Goal: Information Seeking & Learning: Learn about a topic

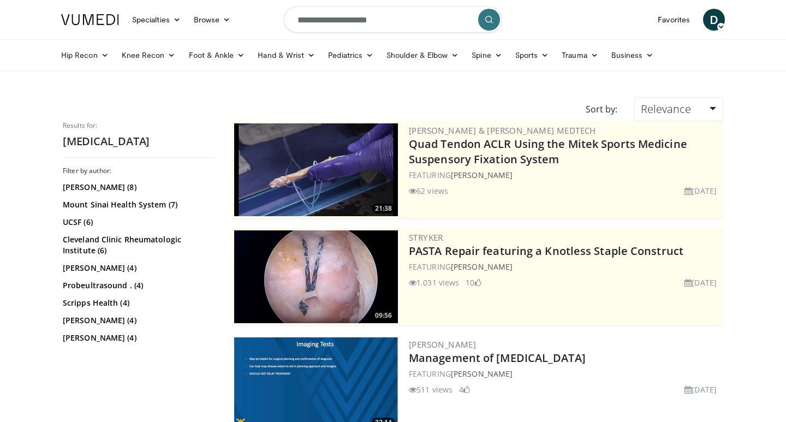
click at [393, 18] on input "**********" at bounding box center [393, 20] width 218 height 26
type input "**********"
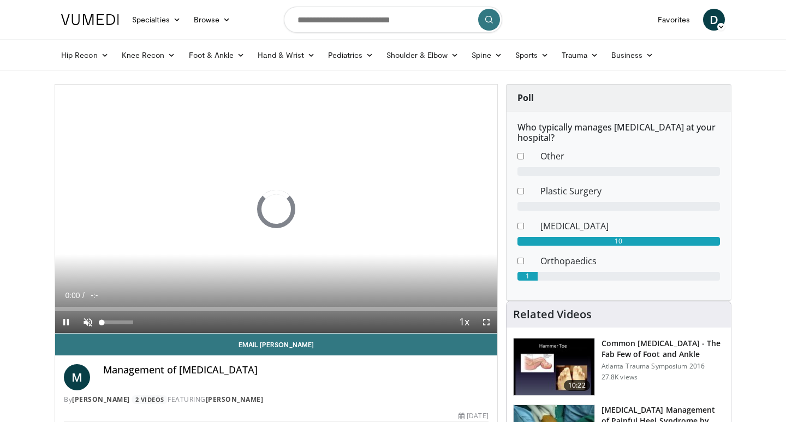
click at [90, 314] on span "Video Player" at bounding box center [88, 322] width 22 height 22
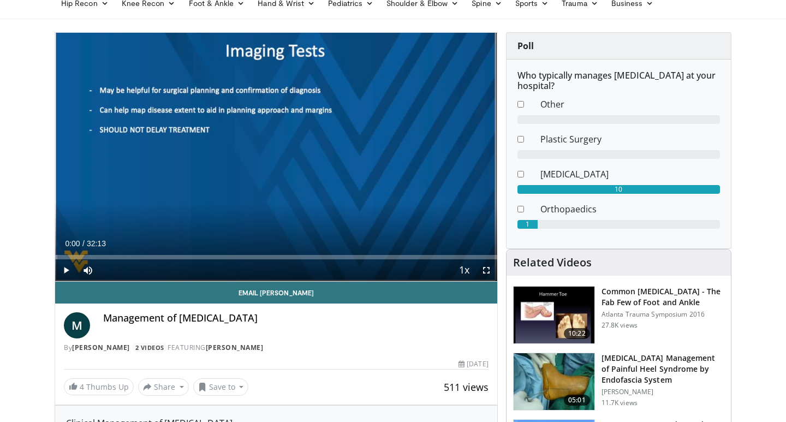
scroll to position [41, 0]
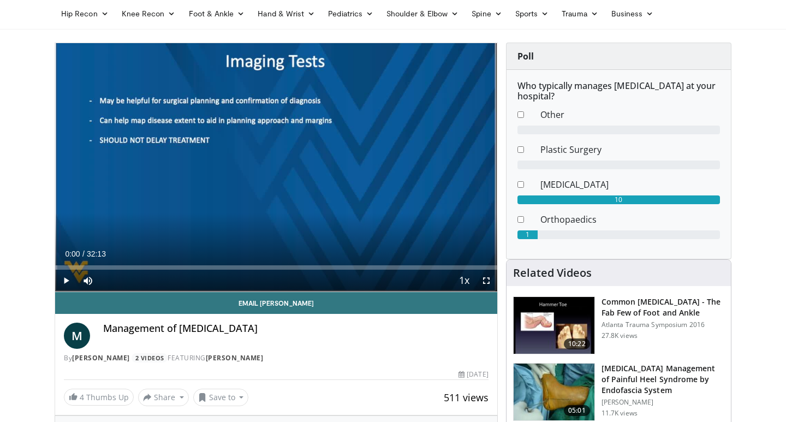
click at [64, 282] on span "Video Player" at bounding box center [66, 281] width 22 height 22
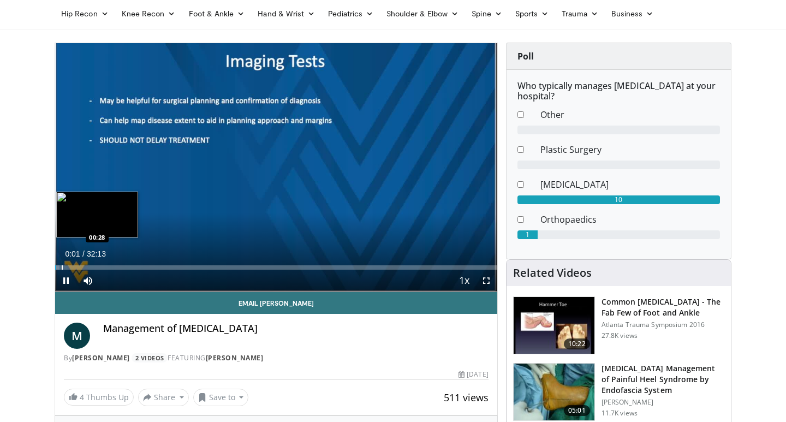
click at [62, 265] on div "Progress Bar" at bounding box center [62, 267] width 1 height 4
click at [109, 266] on div "Progress Bar" at bounding box center [109, 267] width 1 height 4
click at [101, 265] on div "Progress Bar" at bounding box center [101, 267] width 1 height 4
click at [93, 266] on div "Progress Bar" at bounding box center [93, 267] width 1 height 4
click at [104, 265] on div "Progress Bar" at bounding box center [104, 267] width 1 height 4
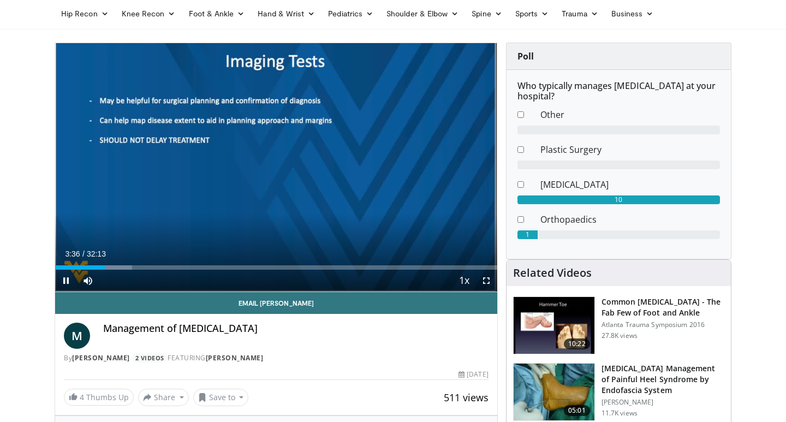
click at [111, 270] on div "Current Time 3:36 / Duration 32:13 Pause Skip Backward Skip Forward Mute 100% L…" at bounding box center [276, 281] width 442 height 22
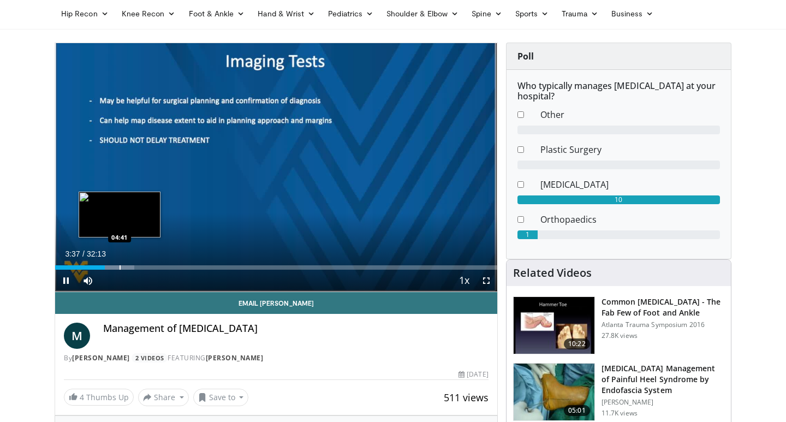
click at [120, 264] on div "Loaded : 17.95% 03:37 04:41" at bounding box center [276, 264] width 442 height 10
click at [133, 269] on div "Progress Bar" at bounding box center [133, 267] width 1 height 4
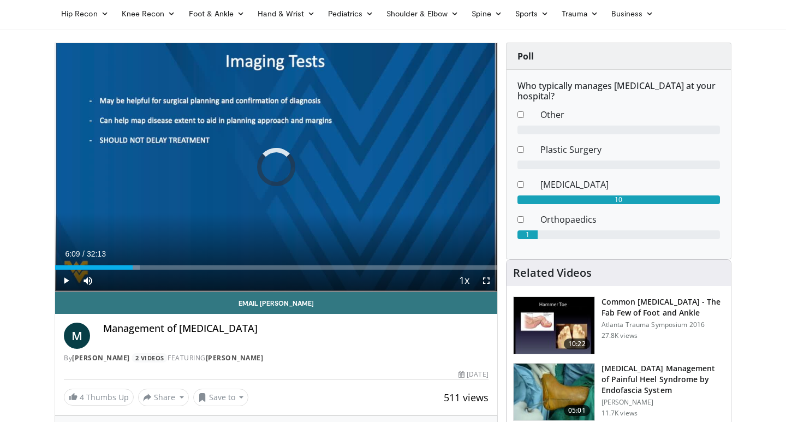
click at [140, 269] on div "Progress Bar" at bounding box center [140, 267] width 1 height 4
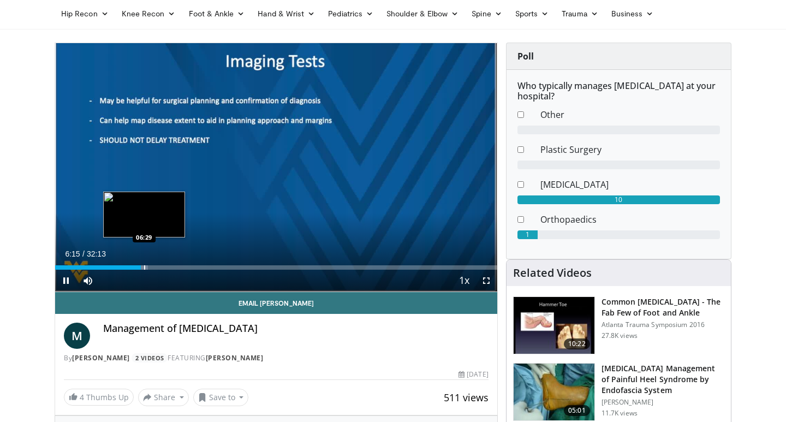
click at [144, 266] on div "Progress Bar" at bounding box center [144, 267] width 1 height 4
click at [155, 265] on div "Progress Bar" at bounding box center [154, 267] width 1 height 4
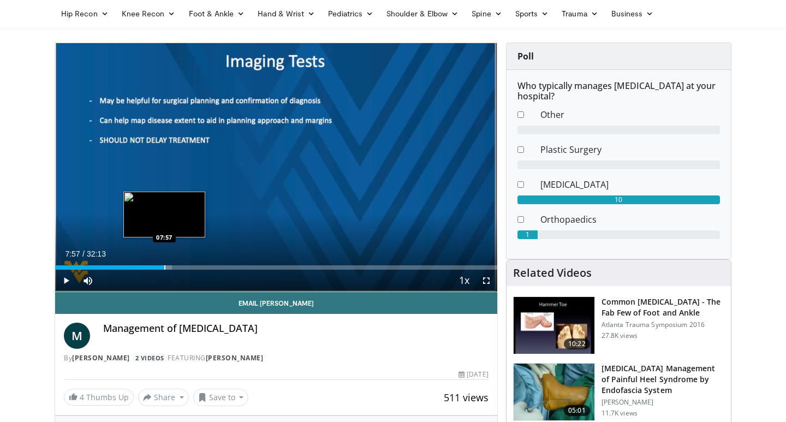
click at [164, 267] on div "Progress Bar" at bounding box center [164, 267] width 1 height 4
click at [171, 268] on div "Progress Bar" at bounding box center [171, 267] width 1 height 4
click at [177, 266] on div "Progress Bar" at bounding box center [177, 267] width 1 height 4
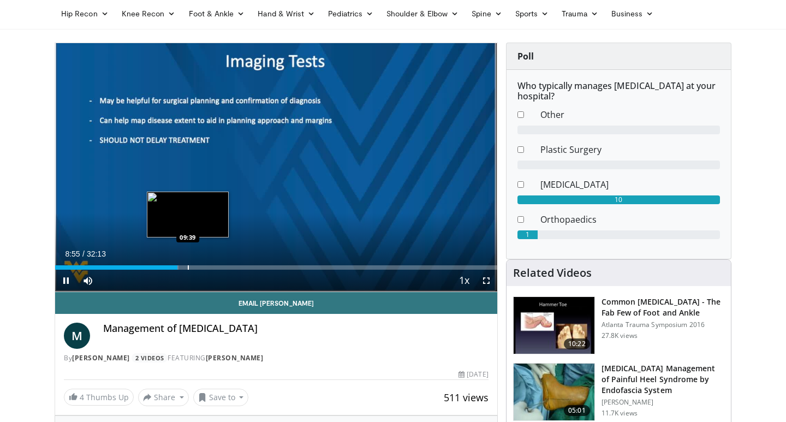
click at [188, 267] on div "Progress Bar" at bounding box center [188, 267] width 1 height 4
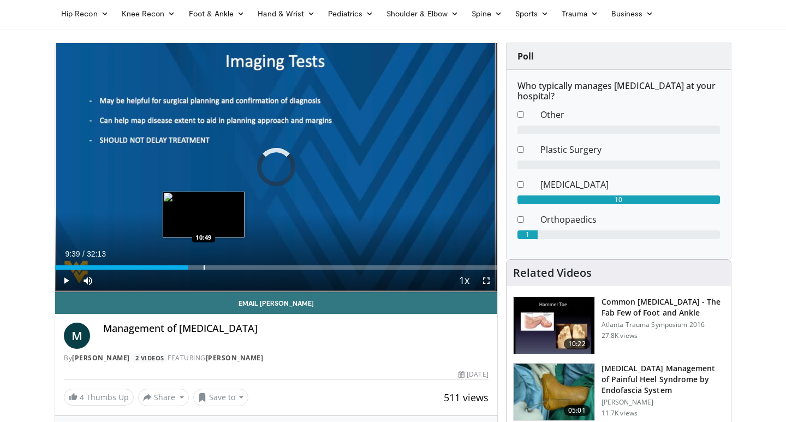
click at [204, 269] on div "Progress Bar" at bounding box center [204, 267] width 1 height 4
click at [208, 266] on div "Progress Bar" at bounding box center [208, 267] width 1 height 4
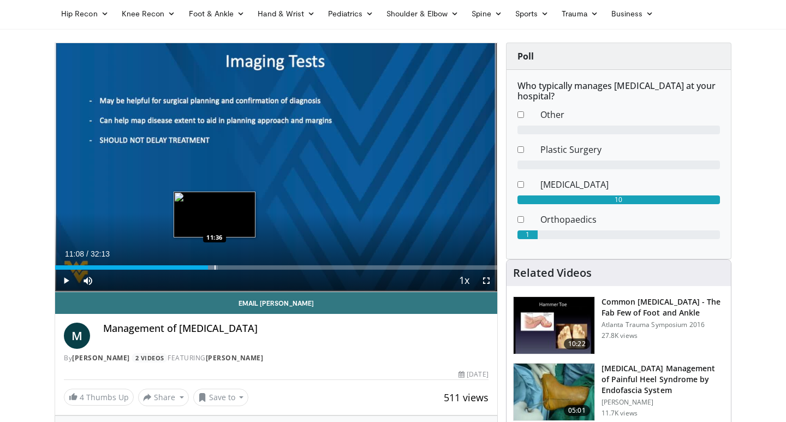
click at [214, 267] on div "Progress Bar" at bounding box center [214, 267] width 1 height 4
click at [223, 268] on div "Progress Bar" at bounding box center [222, 267] width 1 height 4
click at [230, 267] on div "Progress Bar" at bounding box center [230, 267] width 1 height 4
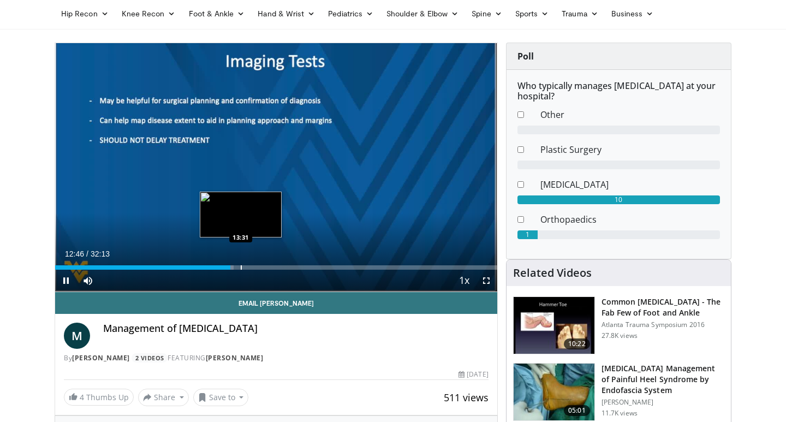
click at [241, 269] on div "Progress Bar" at bounding box center [241, 267] width 1 height 4
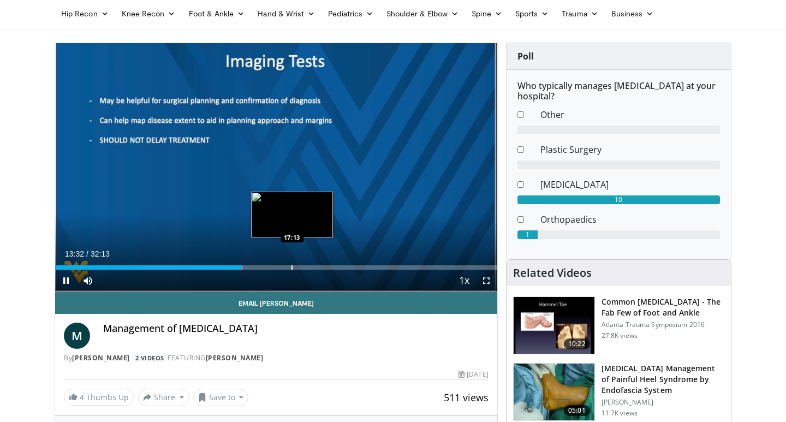
click at [292, 266] on div "Progress Bar" at bounding box center [291, 267] width 1 height 4
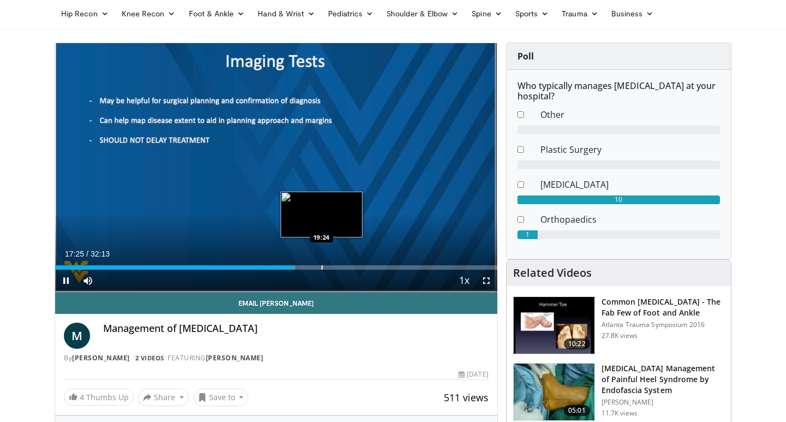
click at [321, 268] on div "Progress Bar" at bounding box center [321, 267] width 1 height 4
click at [332, 267] on div "Progress Bar" at bounding box center [332, 267] width 1 height 4
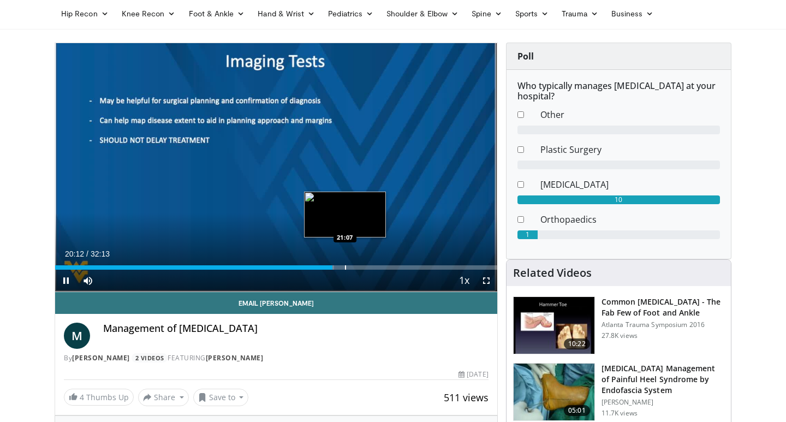
click at [345, 267] on div "Progress Bar" at bounding box center [345, 267] width 1 height 4
click at [354, 267] on div "Progress Bar" at bounding box center [354, 267] width 1 height 4
click at [360, 266] on div "Progress Bar" at bounding box center [360, 267] width 1 height 4
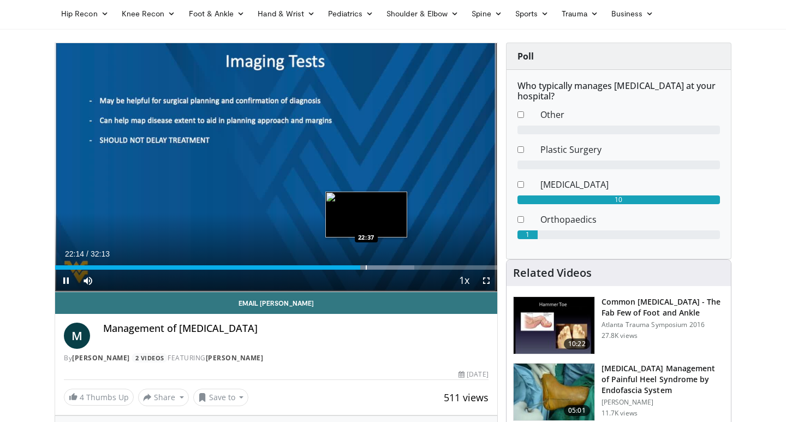
click at [367, 266] on div "Progress Bar" at bounding box center [366, 267] width 1 height 4
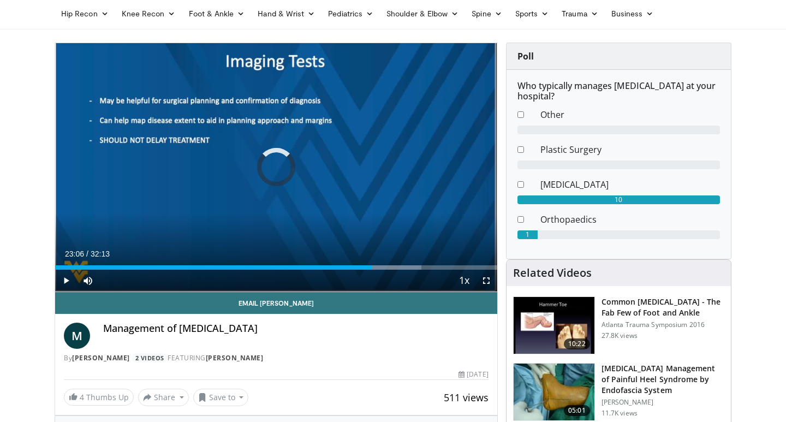
click at [372, 266] on div "Progress Bar" at bounding box center [372, 267] width 1 height 4
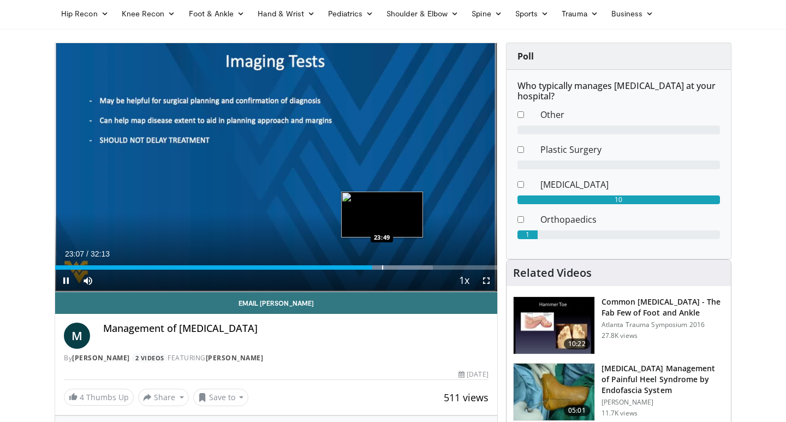
click at [382, 269] on div "Progress Bar" at bounding box center [382, 267] width 1 height 4
click at [392, 269] on div "Progress Bar" at bounding box center [392, 267] width 1 height 4
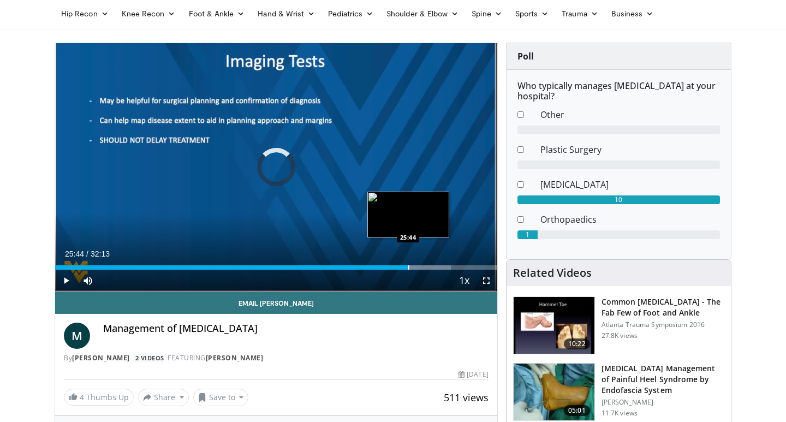
click at [408, 269] on div "Progress Bar" at bounding box center [408, 267] width 1 height 4
click at [419, 269] on div "Progress Bar" at bounding box center [418, 267] width 1 height 4
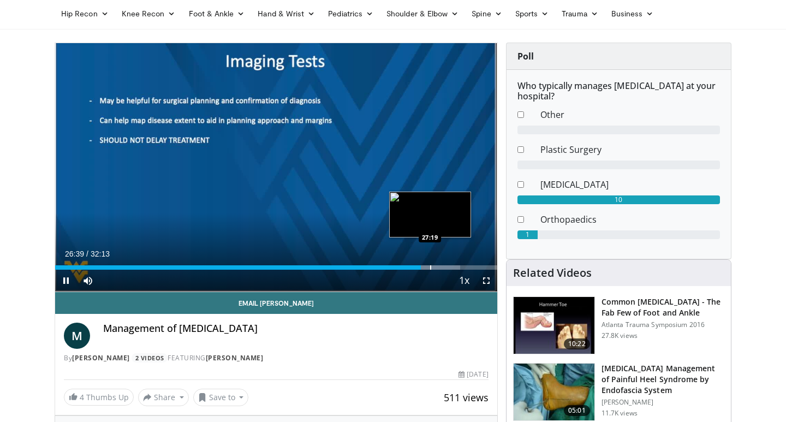
click at [431, 269] on div "Progress Bar" at bounding box center [430, 267] width 1 height 4
click at [447, 268] on div "Progress Bar" at bounding box center [447, 267] width 1 height 4
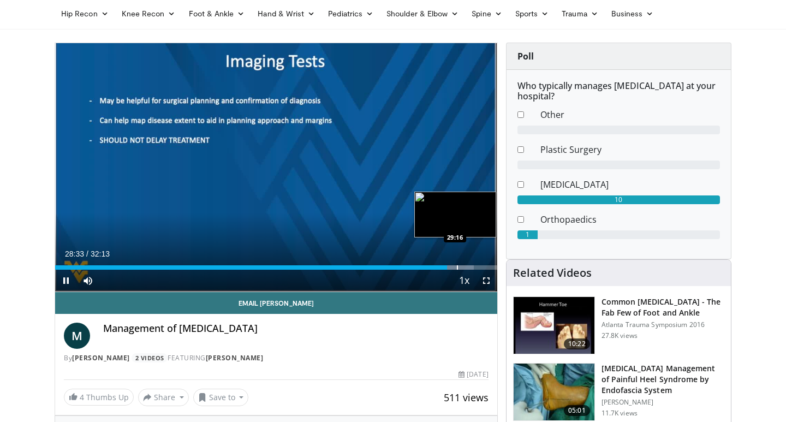
click at [458, 268] on div "Progress Bar" at bounding box center [457, 267] width 1 height 4
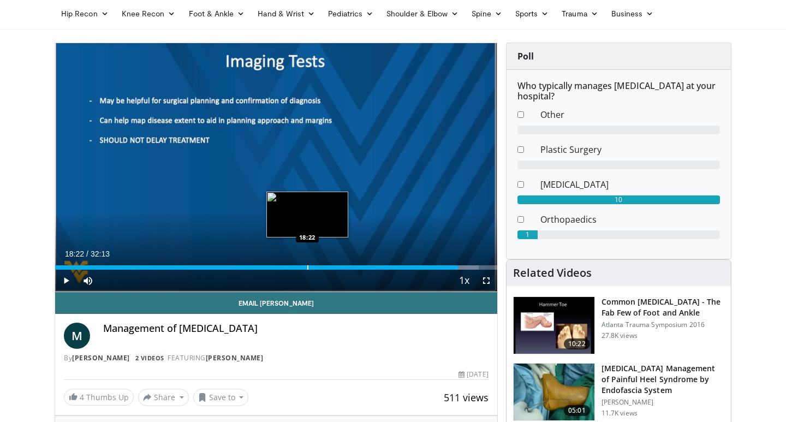
click at [307, 268] on div "Progress Bar" at bounding box center [307, 267] width 1 height 4
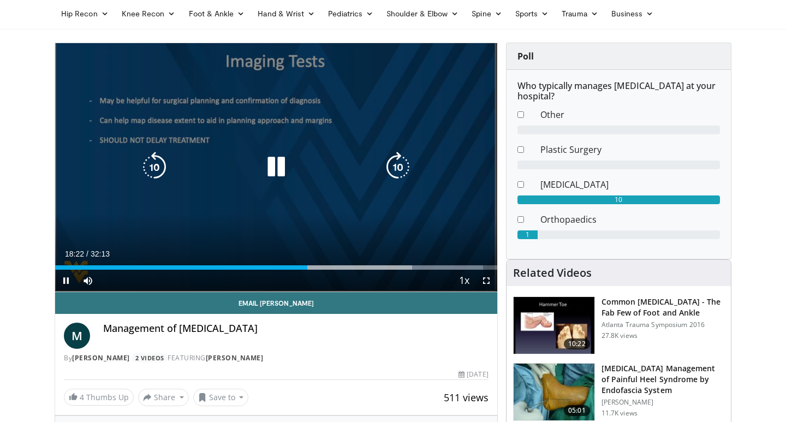
click at [216, 136] on div "10 seconds Tap to unmute" at bounding box center [276, 167] width 442 height 248
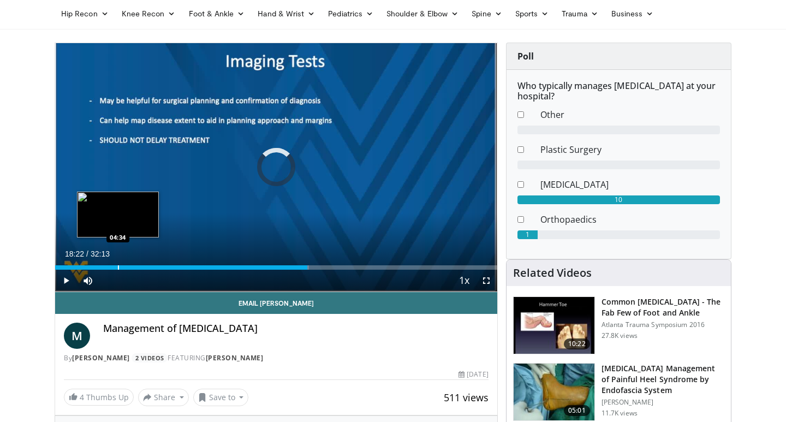
click at [118, 267] on div "Loaded : 57.47% 04:36 04:34" at bounding box center [276, 267] width 442 height 4
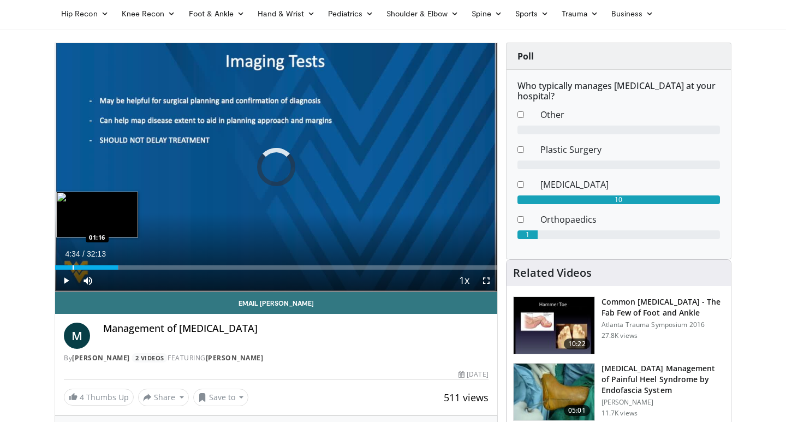
click at [73, 267] on div "Progress Bar" at bounding box center [73, 267] width 1 height 4
click at [84, 267] on div "Progress Bar" at bounding box center [84, 267] width 1 height 4
click at [92, 267] on div "Progress Bar" at bounding box center [91, 267] width 1 height 4
click at [95, 266] on div "Progress Bar" at bounding box center [95, 267] width 1 height 4
click at [100, 266] on div "Progress Bar" at bounding box center [100, 267] width 1 height 4
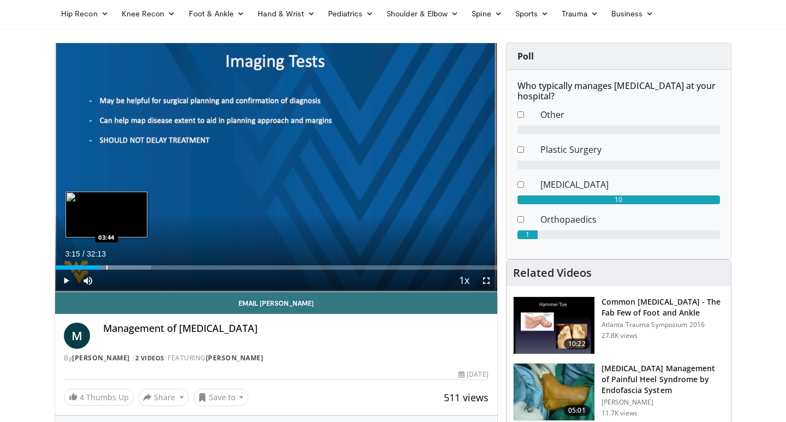
click at [106, 266] on div "Progress Bar" at bounding box center [106, 267] width 1 height 4
click at [117, 266] on div "Progress Bar" at bounding box center [116, 267] width 1 height 4
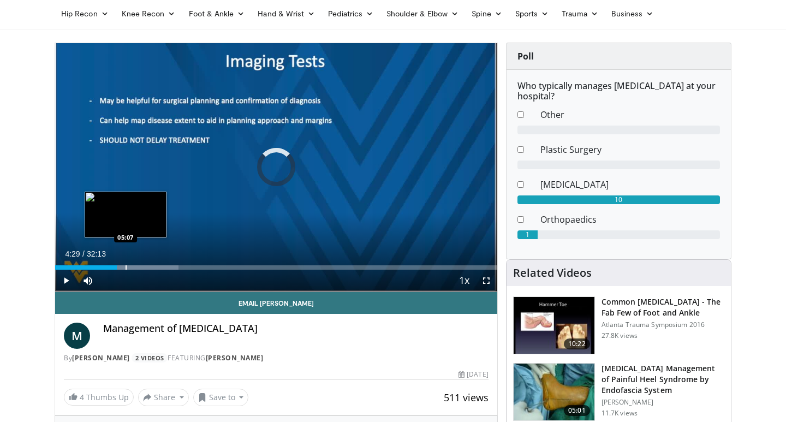
click at [126, 267] on div "Progress Bar" at bounding box center [126, 267] width 1 height 4
click at [130, 267] on div "Progress Bar" at bounding box center [130, 267] width 1 height 4
click at [137, 267] on div "Progress Bar" at bounding box center [137, 267] width 1 height 4
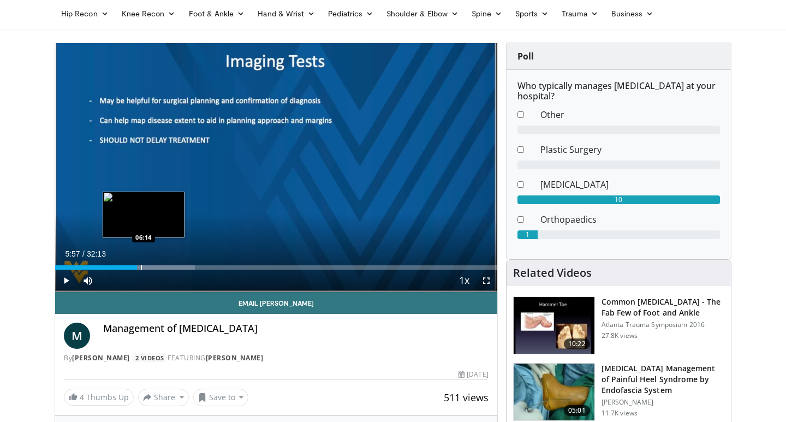
click at [142, 267] on div "Progress Bar" at bounding box center [141, 267] width 1 height 4
click at [151, 267] on div "Progress Bar" at bounding box center [151, 267] width 1 height 4
click at [157, 267] on div "Loaded : 0.00% 07:26 07:26" at bounding box center [276, 267] width 442 height 4
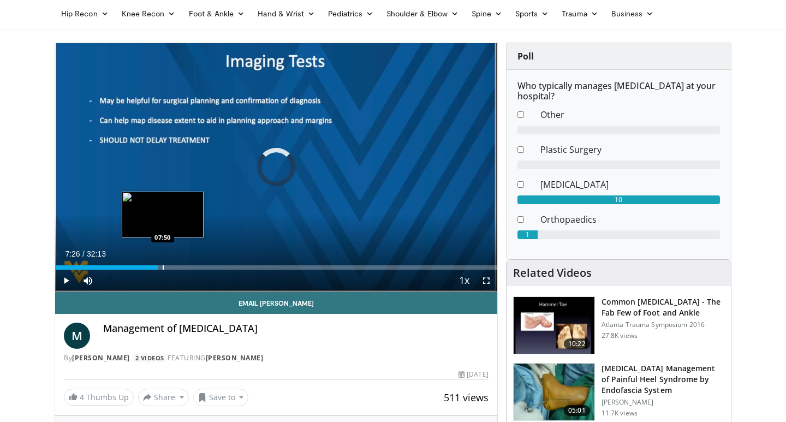
click at [163, 267] on div "Progress Bar" at bounding box center [163, 267] width 1 height 4
click at [170, 267] on div "Progress Bar" at bounding box center [170, 267] width 1 height 4
click at [175, 267] on div "Progress Bar" at bounding box center [175, 267] width 1 height 4
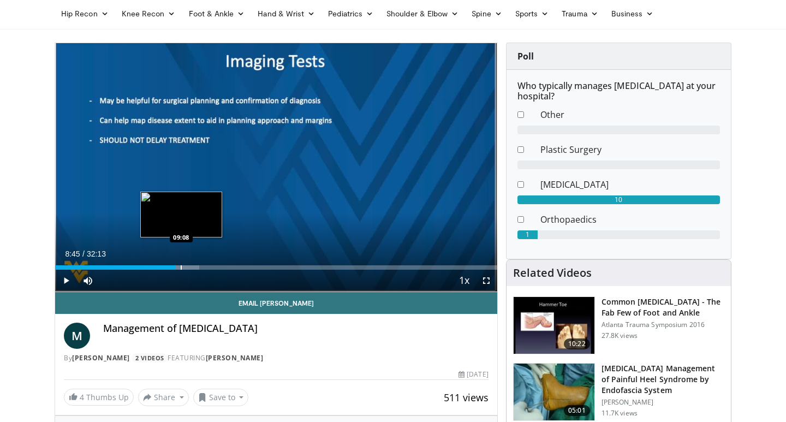
click at [182, 268] on div "Progress Bar" at bounding box center [181, 267] width 1 height 4
click at [188, 268] on div "Progress Bar" at bounding box center [188, 267] width 1 height 4
click at [192, 268] on div "Progress Bar" at bounding box center [192, 267] width 1 height 4
click at [196, 268] on div "Progress Bar" at bounding box center [196, 267] width 1 height 4
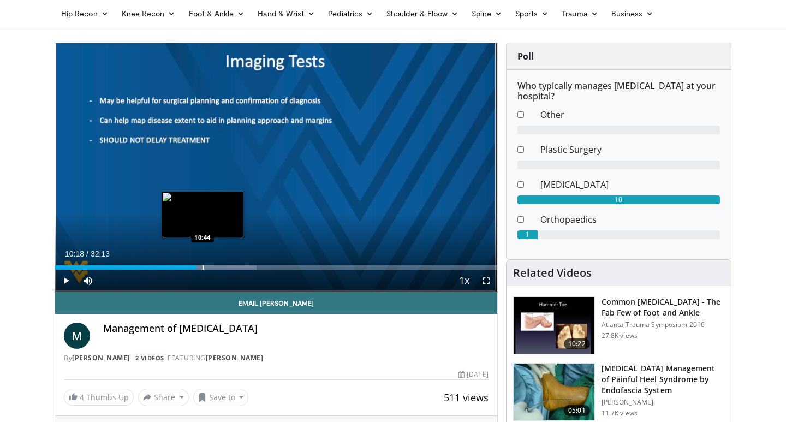
click at [204, 268] on div "Progress Bar" at bounding box center [202, 267] width 1 height 4
click at [197, 267] on div "Progress Bar" at bounding box center [197, 267] width 1 height 4
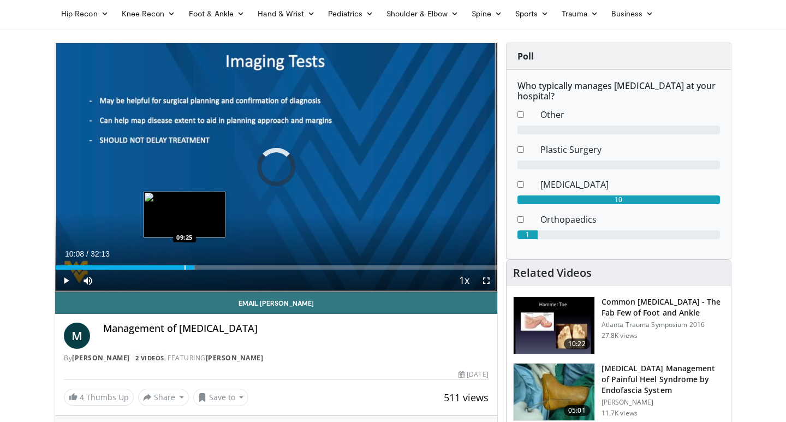
click at [184, 267] on div "Progress Bar" at bounding box center [184, 267] width 1 height 4
click at [174, 266] on div "Progress Bar" at bounding box center [174, 267] width 1 height 4
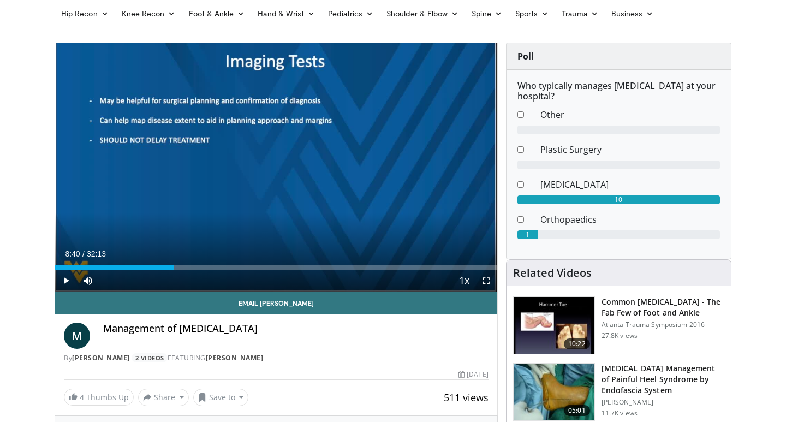
click at [162, 270] on div "Current Time 8:40 / Duration 32:13 Play Skip Backward Skip Forward Mute 100% Lo…" at bounding box center [276, 281] width 442 height 22
click at [159, 265] on div "Loaded : 26.92% 08:40 07:33" at bounding box center [276, 267] width 442 height 4
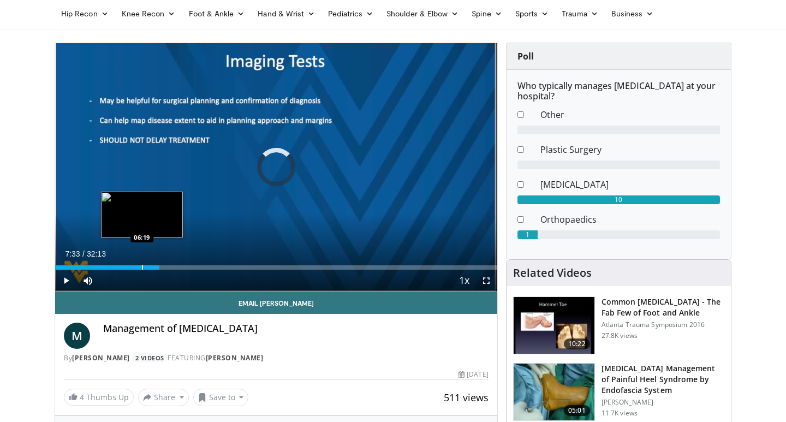
click at [142, 266] on div "Progress Bar" at bounding box center [142, 267] width 1 height 4
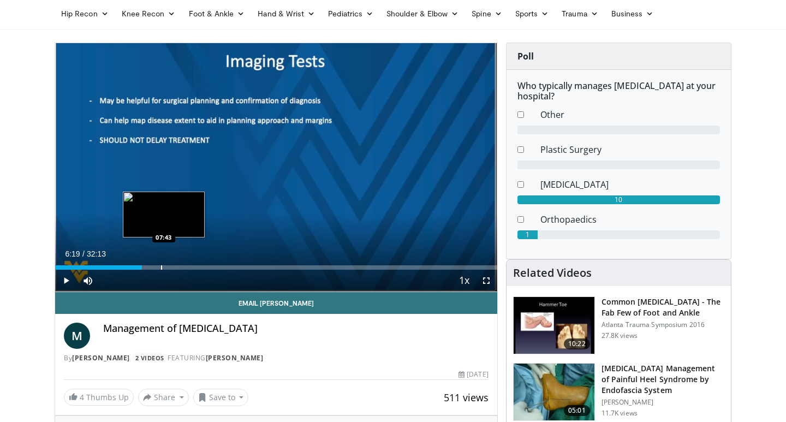
click at [162, 268] on div "Progress Bar" at bounding box center [161, 267] width 1 height 4
click at [176, 268] on div "Progress Bar" at bounding box center [175, 267] width 1 height 4
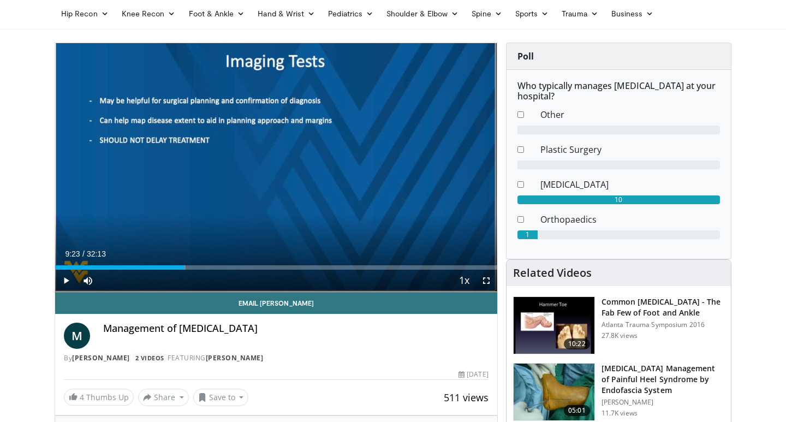
click at [204, 272] on div "Current Time 9:23 / Duration 32:13 Play Skip Backward Skip Forward Mute 100% Lo…" at bounding box center [276, 281] width 442 height 22
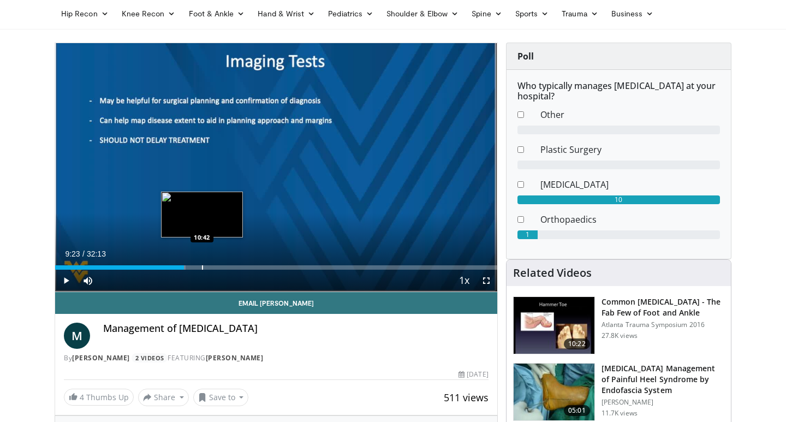
click at [202, 266] on div "Progress Bar" at bounding box center [202, 267] width 1 height 4
click at [211, 266] on div "Progress Bar" at bounding box center [211, 267] width 1 height 4
click at [218, 266] on div "Progress Bar" at bounding box center [218, 267] width 1 height 4
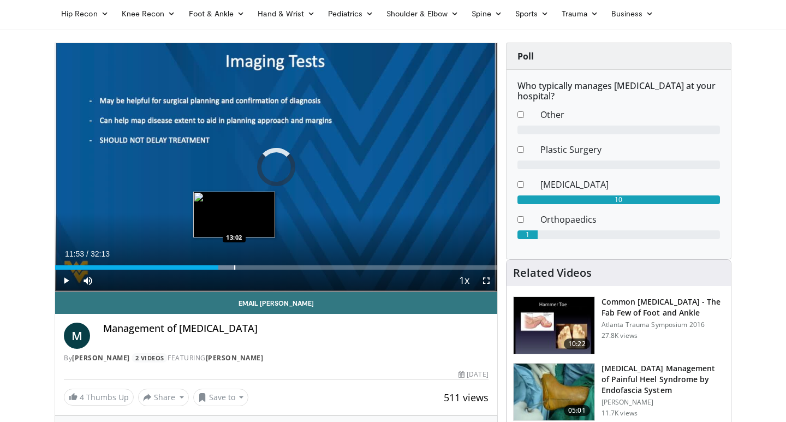
click at [234, 267] on div "Progress Bar" at bounding box center [234, 267] width 1 height 4
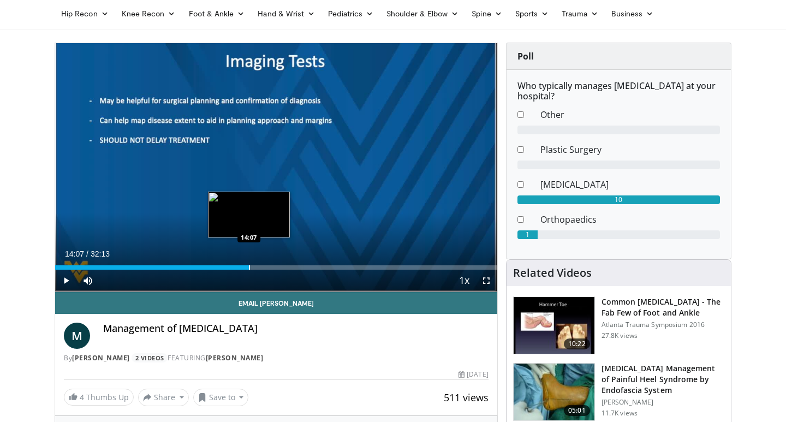
click at [249, 266] on div "Loaded : 0.00% 14:07 14:07" at bounding box center [276, 267] width 442 height 4
click at [259, 266] on div "Progress Bar" at bounding box center [258, 267] width 1 height 4
click at [262, 266] on div "Progress Bar" at bounding box center [261, 267] width 1 height 4
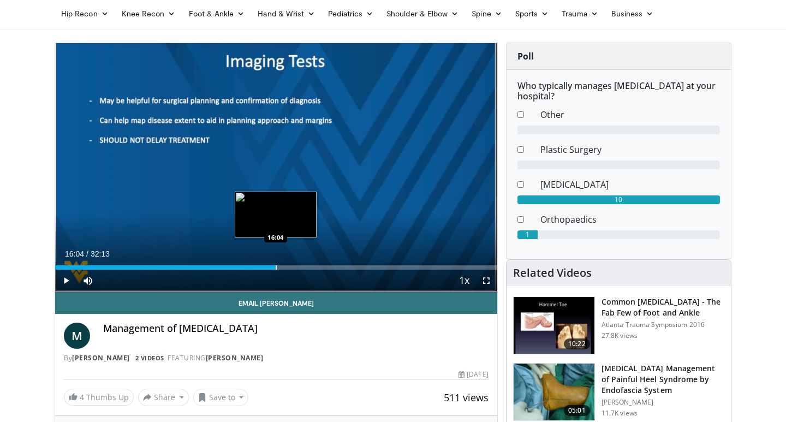
click at [276, 266] on div "Progress Bar" at bounding box center [276, 267] width 1 height 4
click at [286, 266] on div "Progress Bar" at bounding box center [286, 267] width 1 height 4
click at [293, 266] on div "Progress Bar" at bounding box center [292, 267] width 1 height 4
click at [300, 266] on div "Progress Bar" at bounding box center [300, 267] width 1 height 4
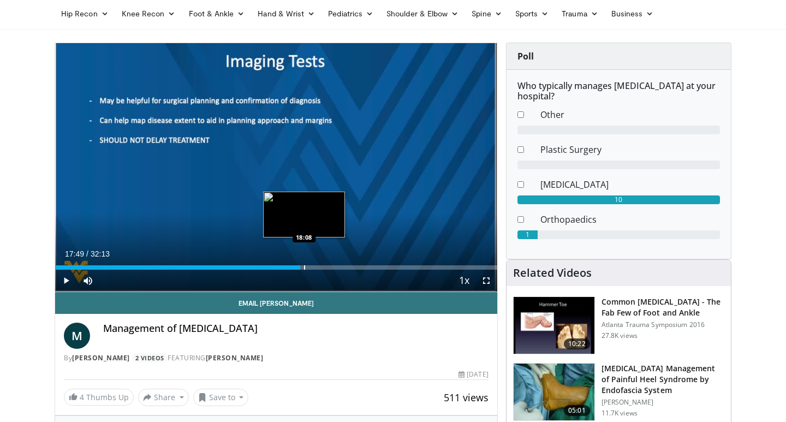
click at [304, 266] on div "Progress Bar" at bounding box center [304, 267] width 1 height 4
click at [309, 266] on div "Progress Bar" at bounding box center [309, 267] width 1 height 4
click at [311, 266] on div "Progress Bar" at bounding box center [310, 267] width 1 height 4
click at [323, 266] on div "Progress Bar" at bounding box center [323, 267] width 1 height 4
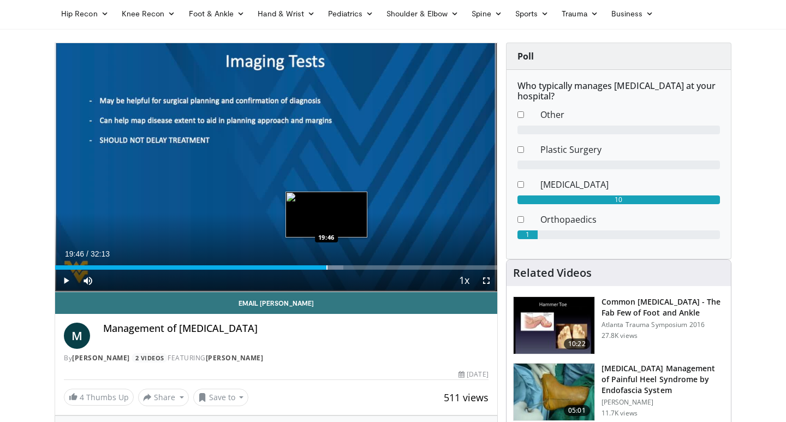
click at [326, 267] on div "Progress Bar" at bounding box center [326, 267] width 1 height 4
click at [332, 267] on div "Progress Bar" at bounding box center [332, 267] width 1 height 4
click at [336, 266] on div "Progress Bar" at bounding box center [336, 267] width 1 height 4
click at [338, 266] on div "Progress Bar" at bounding box center [338, 267] width 1 height 4
click at [342, 265] on div "Progress Bar" at bounding box center [342, 267] width 1 height 4
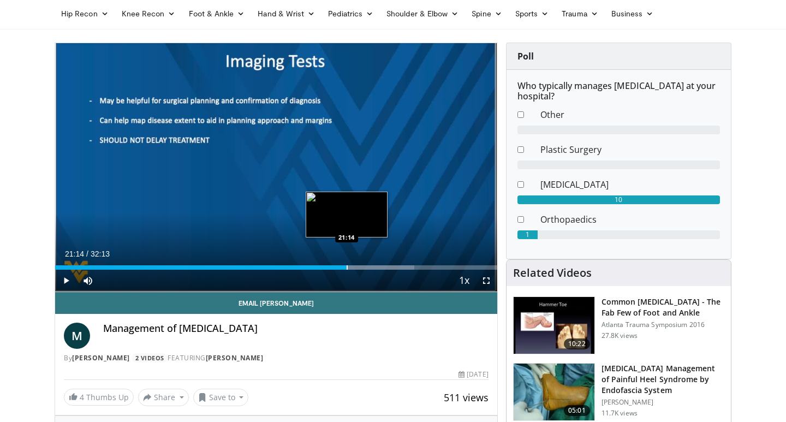
click at [347, 266] on div "Progress Bar" at bounding box center [347, 267] width 1 height 4
click at [351, 268] on div "Progress Bar" at bounding box center [351, 267] width 1 height 4
click at [354, 267] on div "Progress Bar" at bounding box center [354, 267] width 1 height 4
click at [355, 266] on div "Progress Bar" at bounding box center [355, 267] width 1 height 4
click at [362, 267] on div "Progress Bar" at bounding box center [362, 267] width 1 height 4
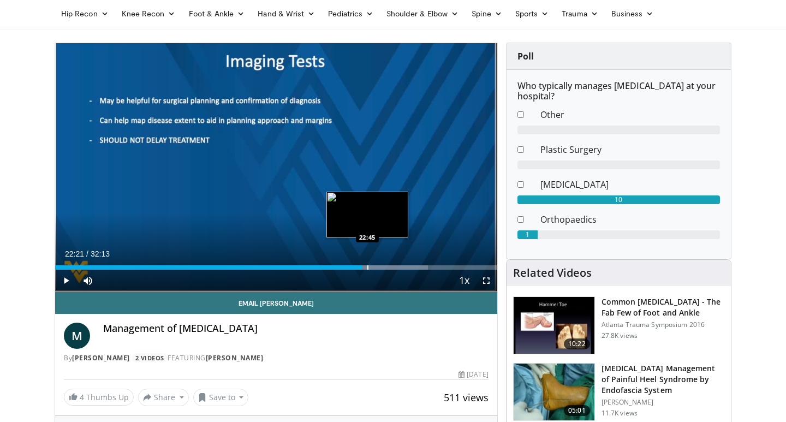
click at [367, 267] on div "Progress Bar" at bounding box center [367, 267] width 1 height 4
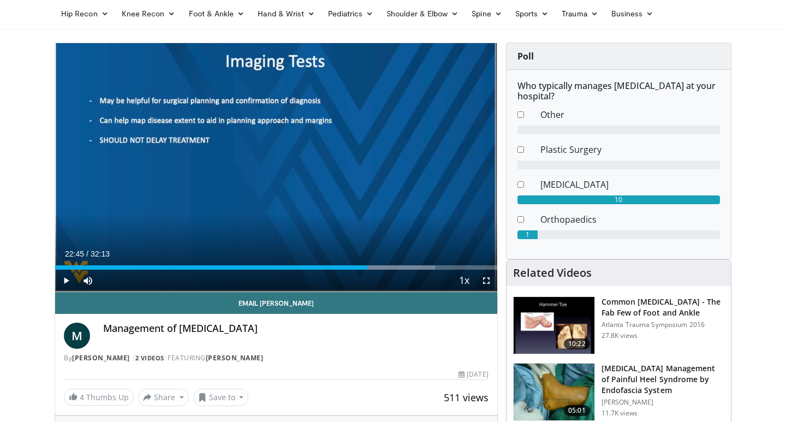
click at [372, 267] on div "Progress Bar" at bounding box center [371, 267] width 1 height 4
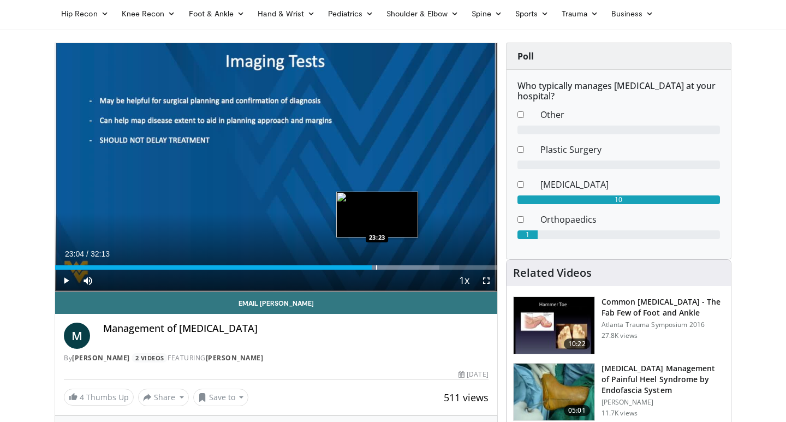
click at [377, 267] on div "Progress Bar" at bounding box center [376, 267] width 1 height 4
click at [385, 267] on div "Progress Bar" at bounding box center [385, 267] width 1 height 4
click at [390, 269] on div "Progress Bar" at bounding box center [390, 267] width 1 height 4
click at [394, 267] on div "Progress Bar" at bounding box center [393, 267] width 1 height 4
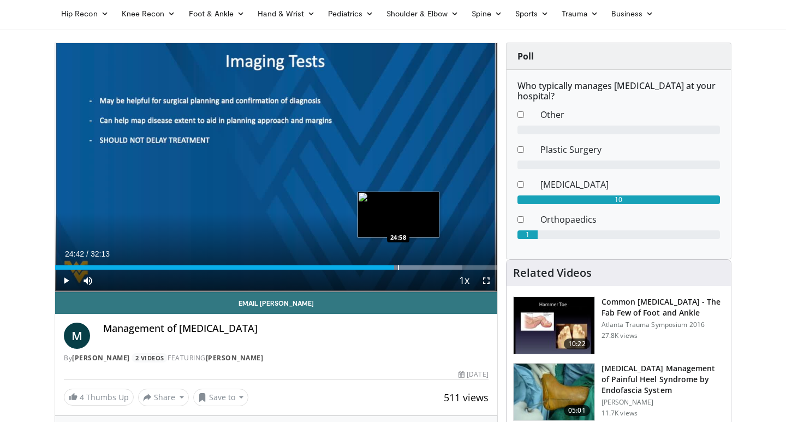
click at [399, 267] on div "Progress Bar" at bounding box center [398, 267] width 1 height 4
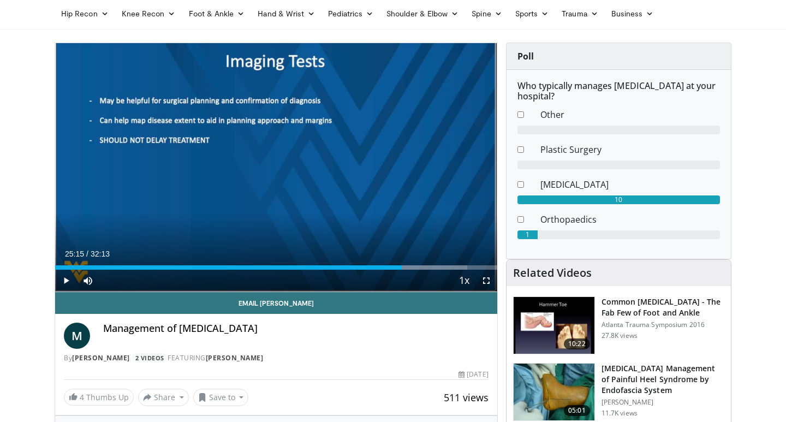
click at [408, 267] on div "Progress Bar" at bounding box center [407, 267] width 1 height 4
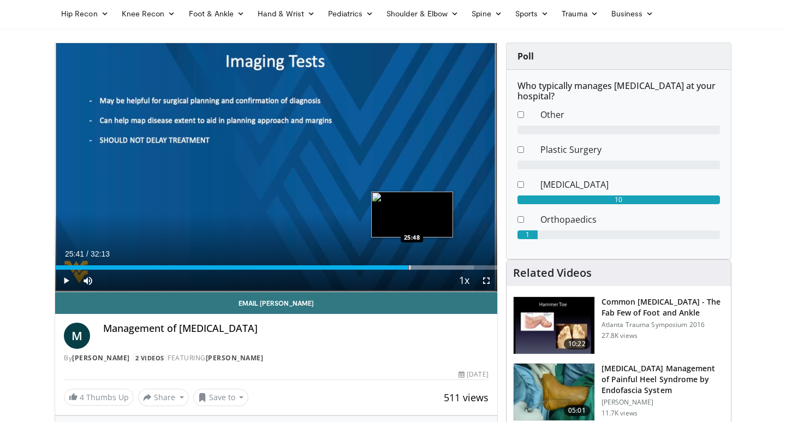
click at [410, 267] on div "Progress Bar" at bounding box center [409, 267] width 1 height 4
click at [423, 267] on div "Progress Bar" at bounding box center [422, 267] width 1 height 4
click at [429, 267] on div "Progress Bar" at bounding box center [429, 267] width 1 height 4
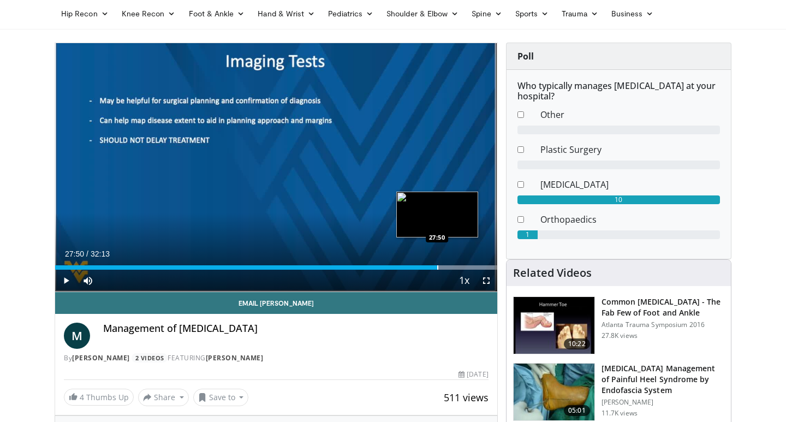
click at [437, 267] on div "Progress Bar" at bounding box center [437, 267] width 1 height 4
click at [444, 267] on div "Progress Bar" at bounding box center [444, 267] width 1 height 4
click at [447, 267] on div "Progress Bar" at bounding box center [447, 267] width 1 height 4
click at [452, 268] on div "Progress Bar" at bounding box center [452, 267] width 1 height 4
click at [458, 268] on div "Progress Bar" at bounding box center [457, 267] width 1 height 4
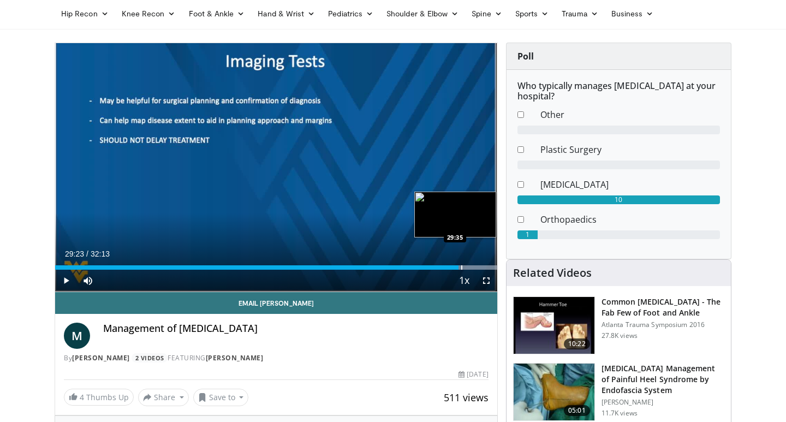
click at [462, 267] on div "Progress Bar" at bounding box center [461, 267] width 1 height 4
click at [470, 265] on div "Progress Bar" at bounding box center [469, 267] width 1 height 4
click at [486, 265] on div "Progress Bar" at bounding box center [485, 267] width 1 height 4
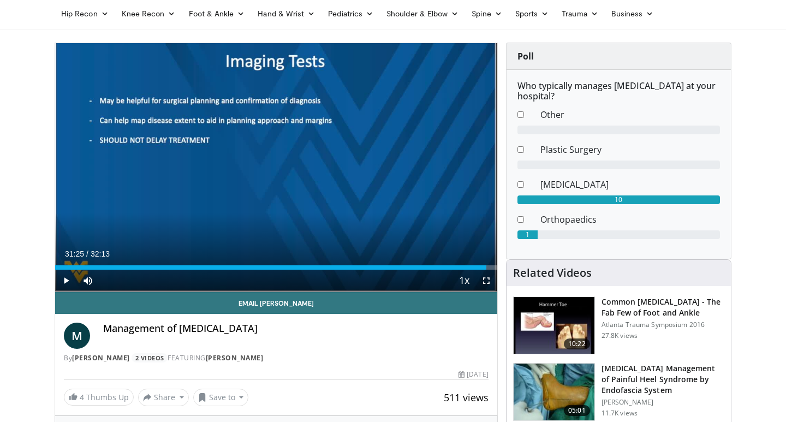
click at [524, 216] on dt at bounding box center [520, 221] width 23 height 17
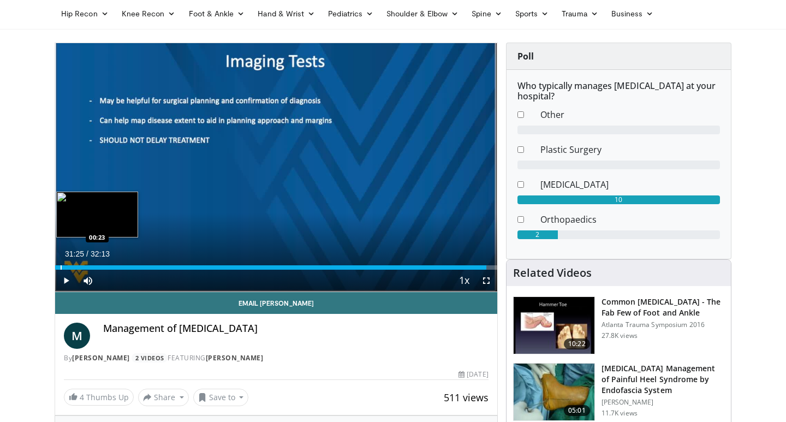
click at [61, 265] on div "Progress Bar" at bounding box center [61, 267] width 1 height 4
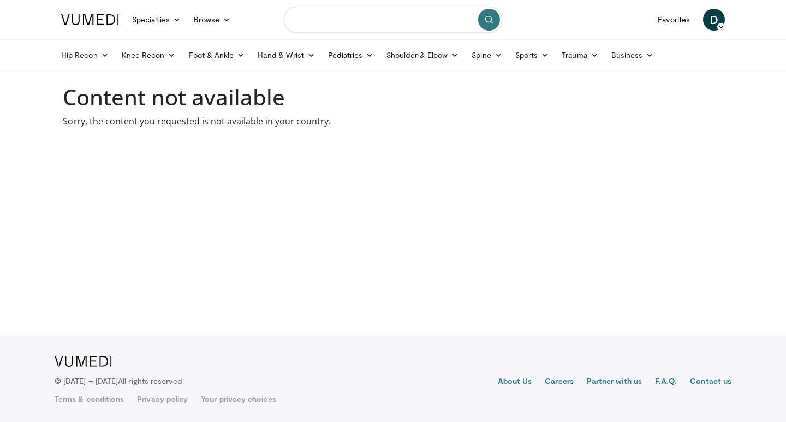
click at [316, 22] on input "Search topics, interventions" at bounding box center [393, 20] width 218 height 26
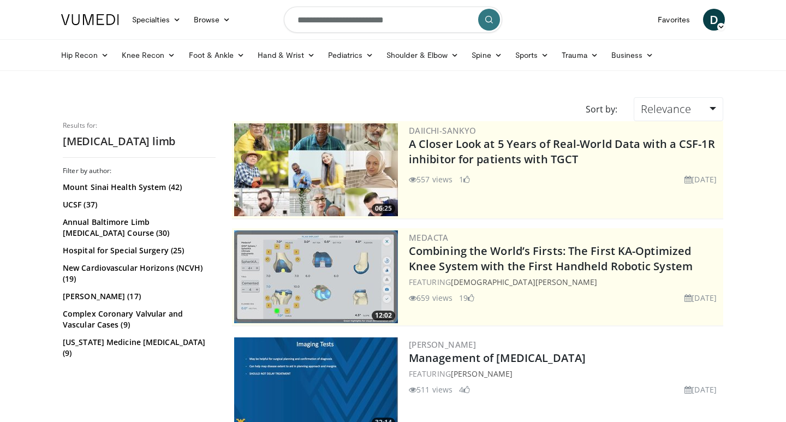
click at [404, 22] on input "**********" at bounding box center [393, 20] width 218 height 26
paste input "Search topics, interventions"
type input "**********"
